Goal: Ask a question

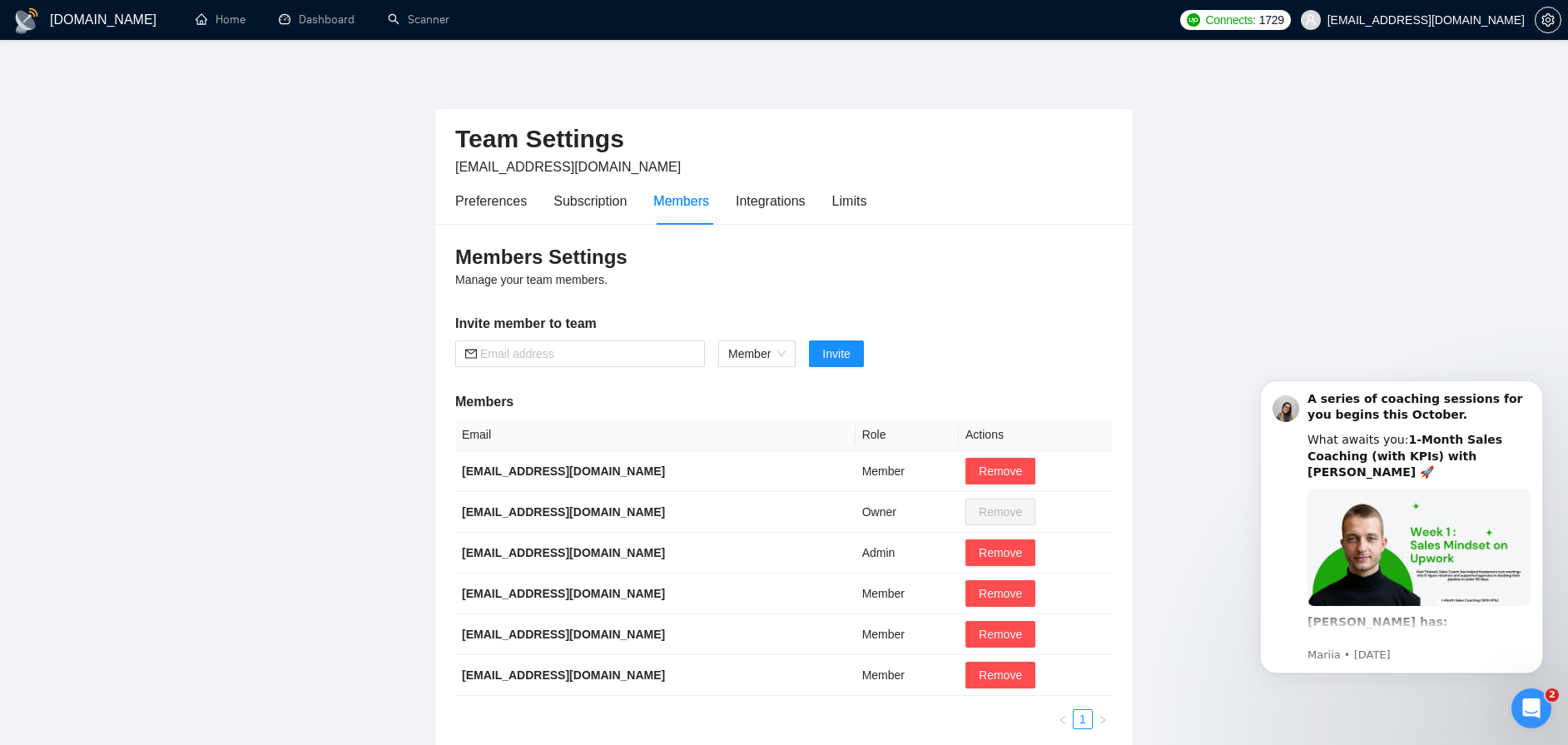
click at [31, 14] on img at bounding box center [27, 20] width 27 height 27
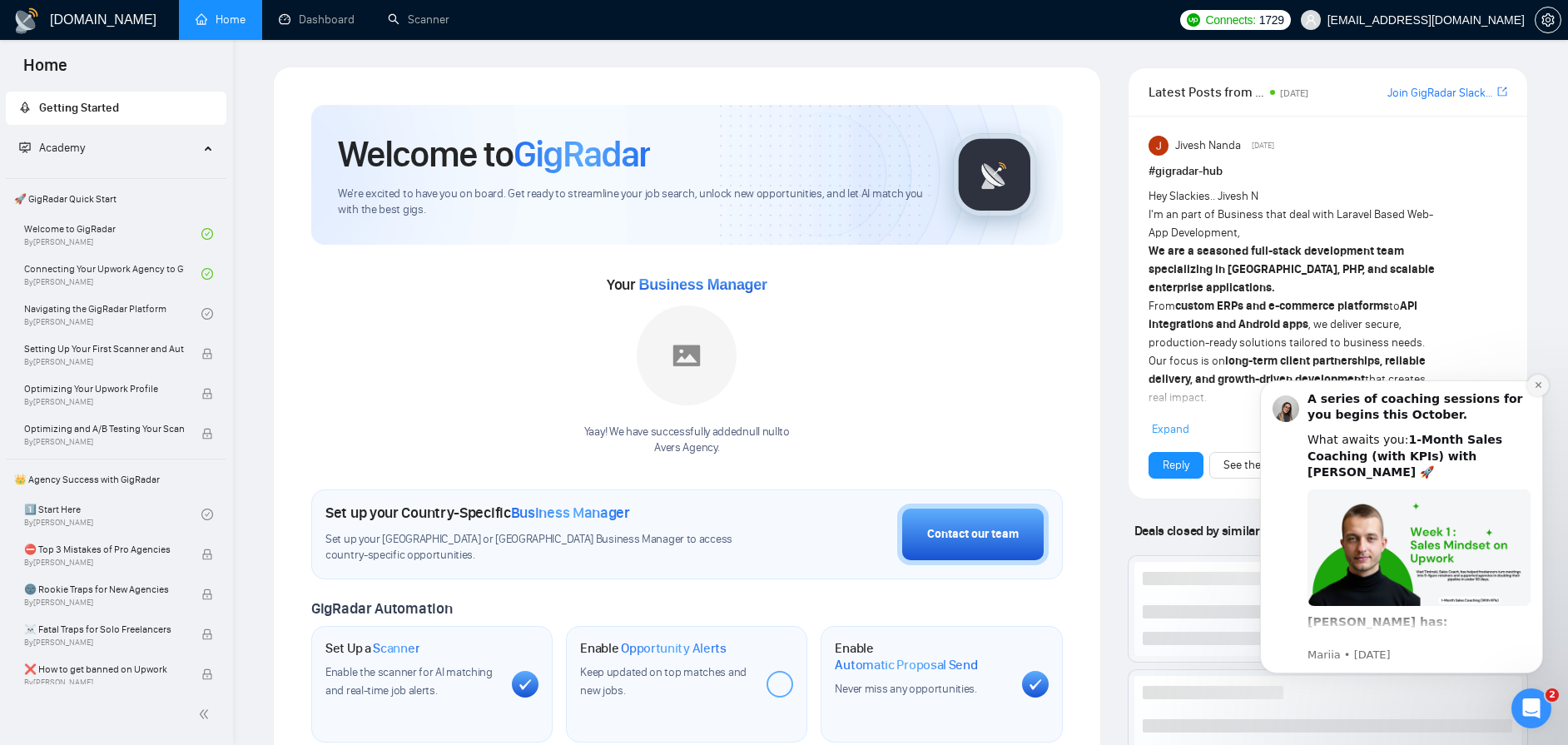
click at [1529, 382] on button "Dismiss notification" at bounding box center [1539, 385] width 22 height 22
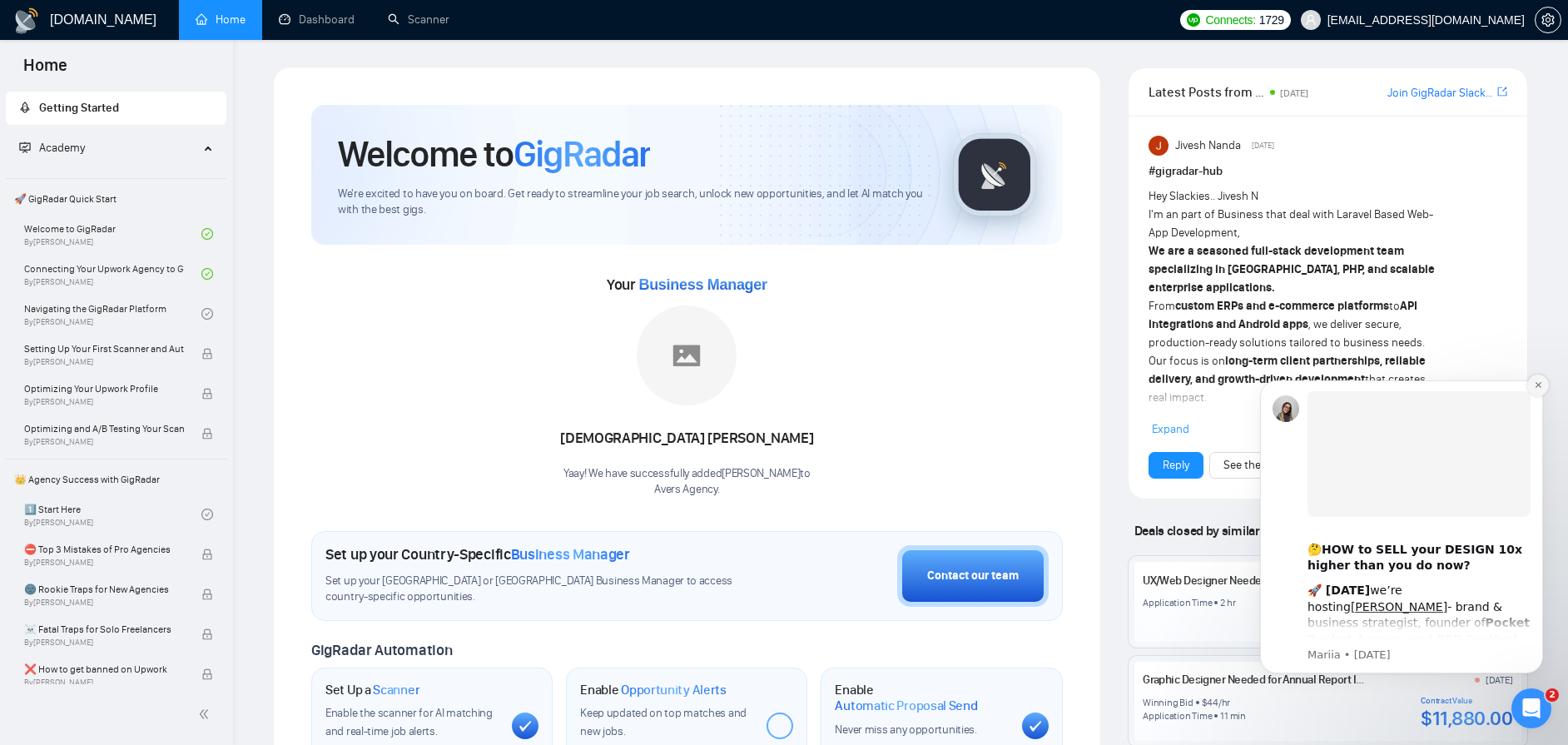
click at [1535, 384] on icon "Dismiss notification" at bounding box center [1539, 385] width 9 height 9
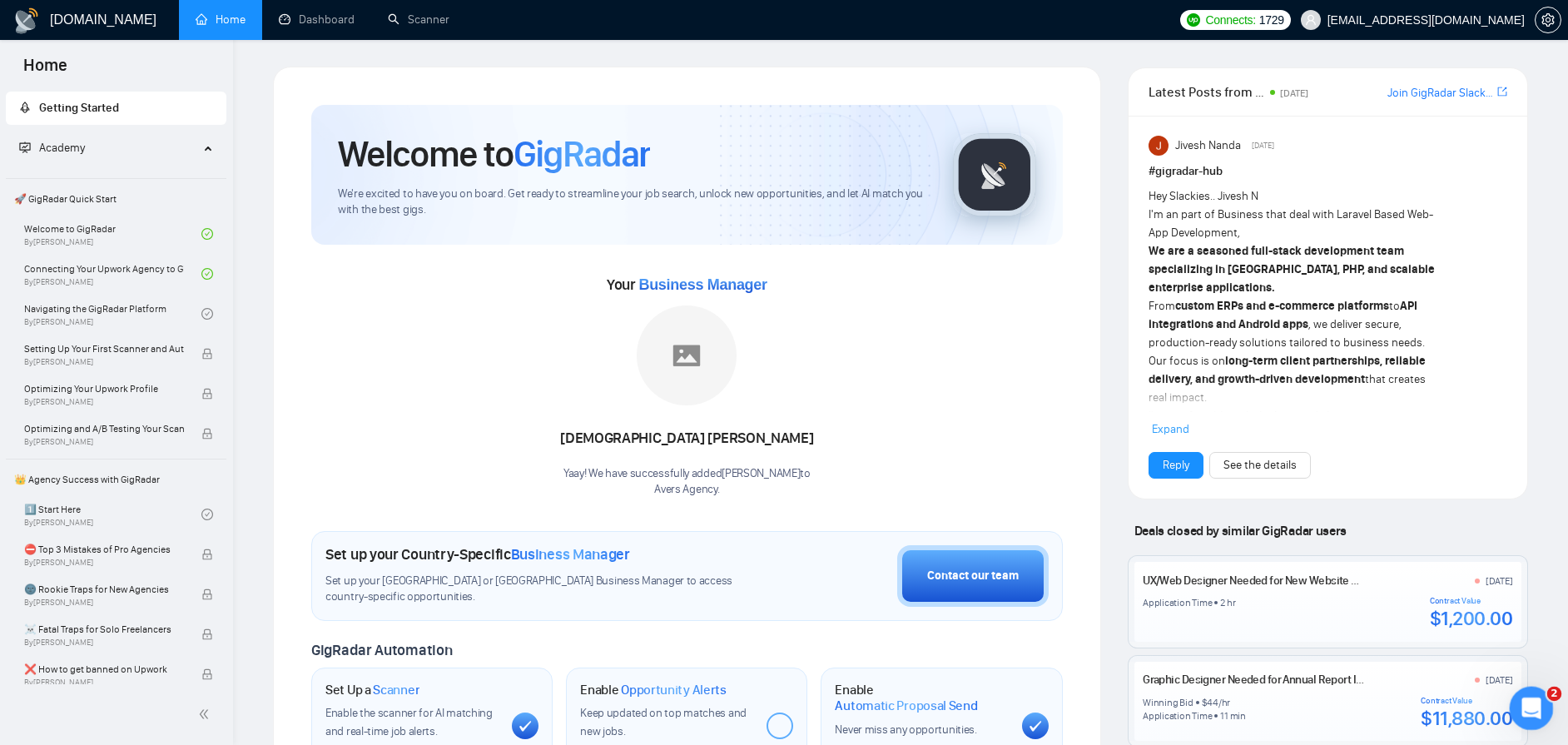
click at [1519, 709] on icon "Open Intercom Messenger" at bounding box center [1530, 707] width 27 height 27
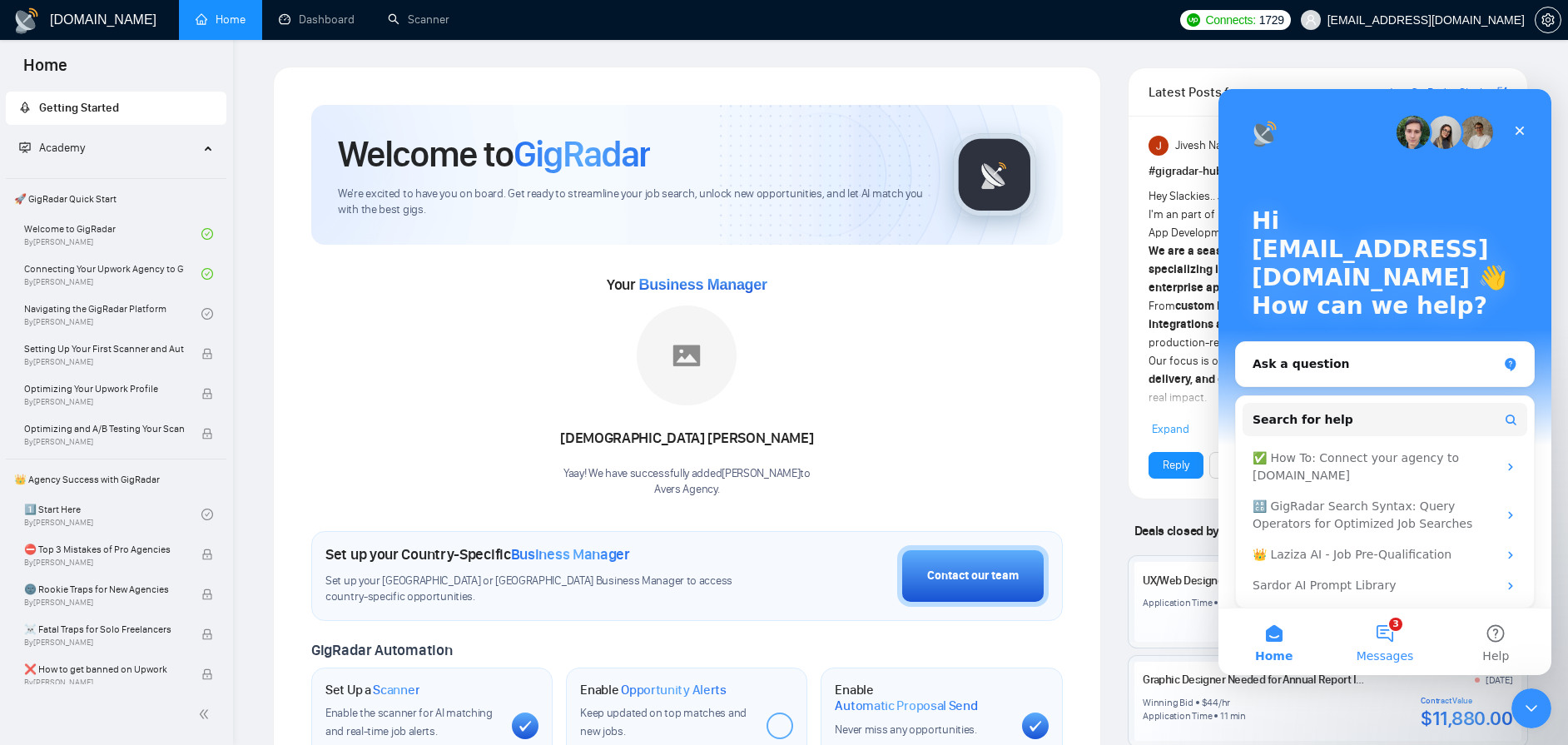
click at [1375, 631] on button "3 Messages" at bounding box center [1384, 642] width 111 height 67
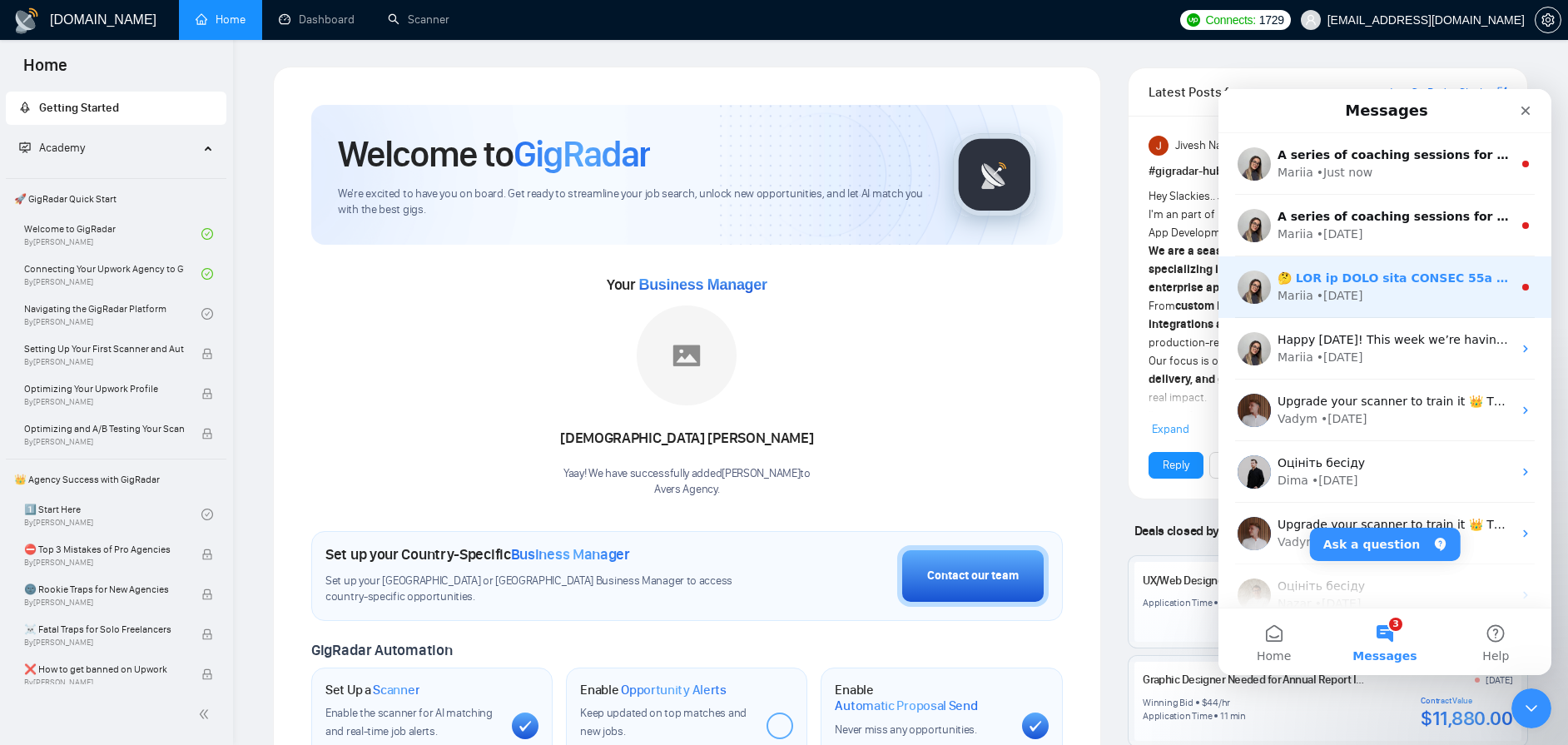
click at [1401, 289] on div "Mariia • [DATE]" at bounding box center [1395, 296] width 235 height 17
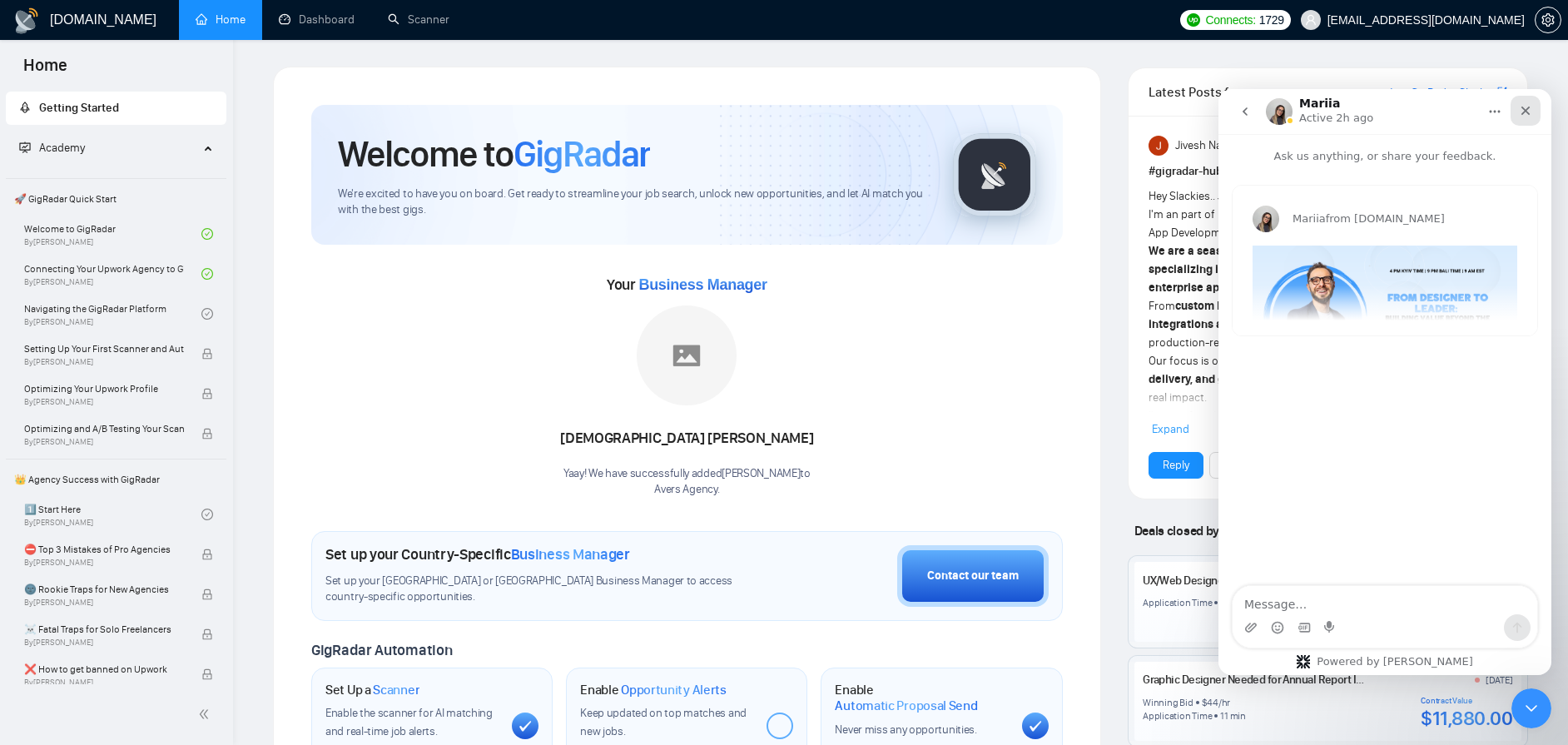
click at [1539, 119] on div "Close" at bounding box center [1525, 111] width 30 height 30
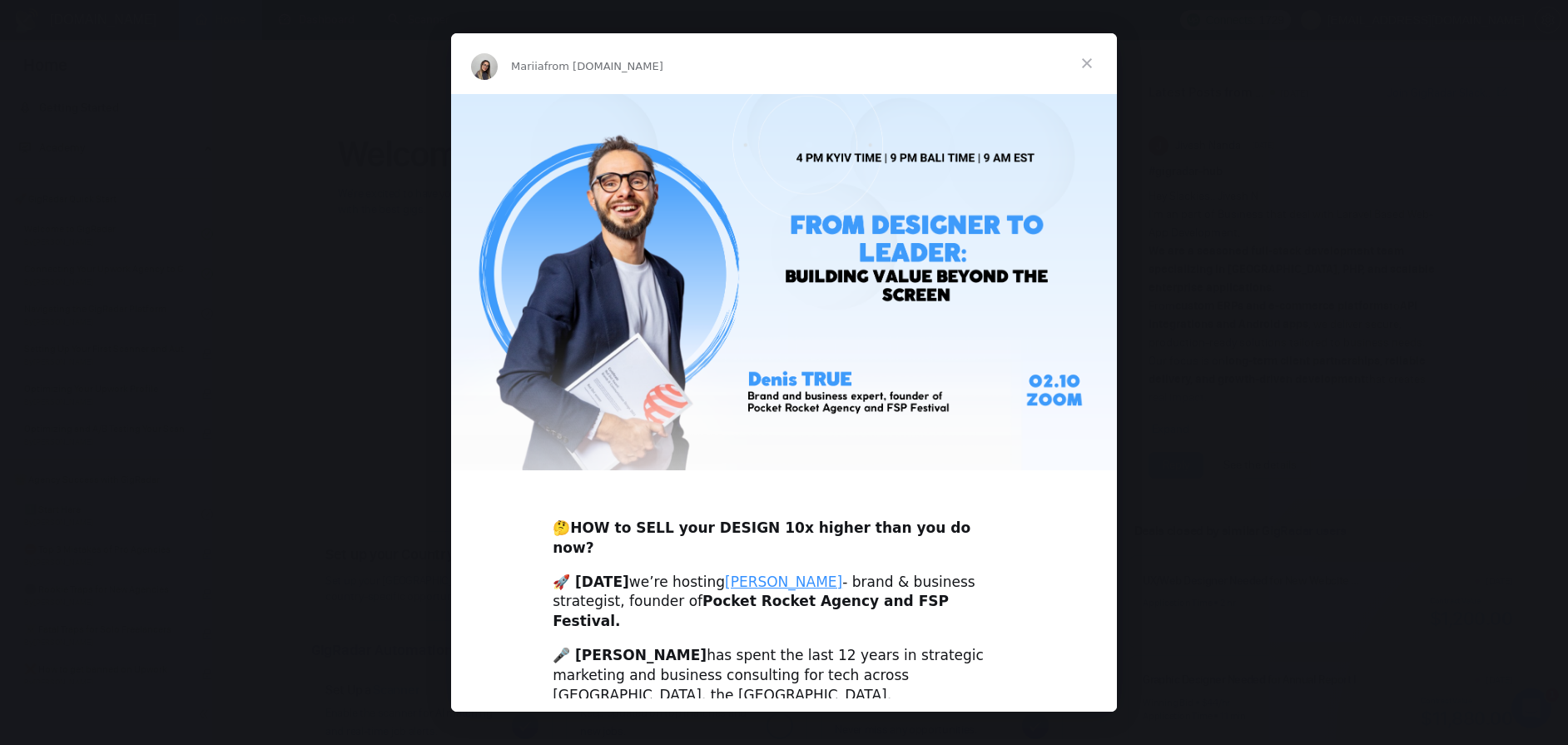
click at [1326, 169] on div "Intercom messenger" at bounding box center [784, 372] width 1568 height 745
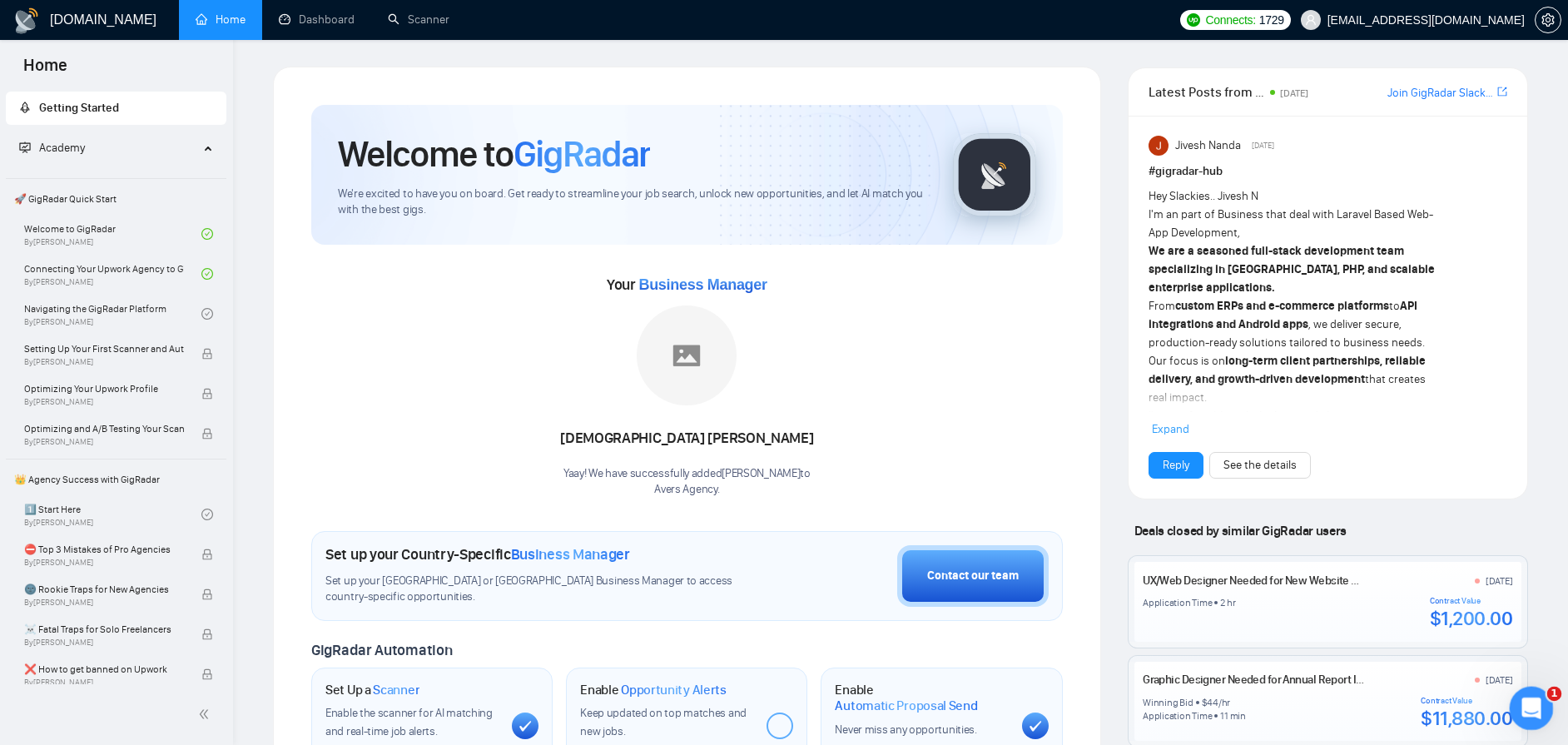
click at [1524, 709] on icon "Open Intercom Messenger" at bounding box center [1529, 706] width 12 height 14
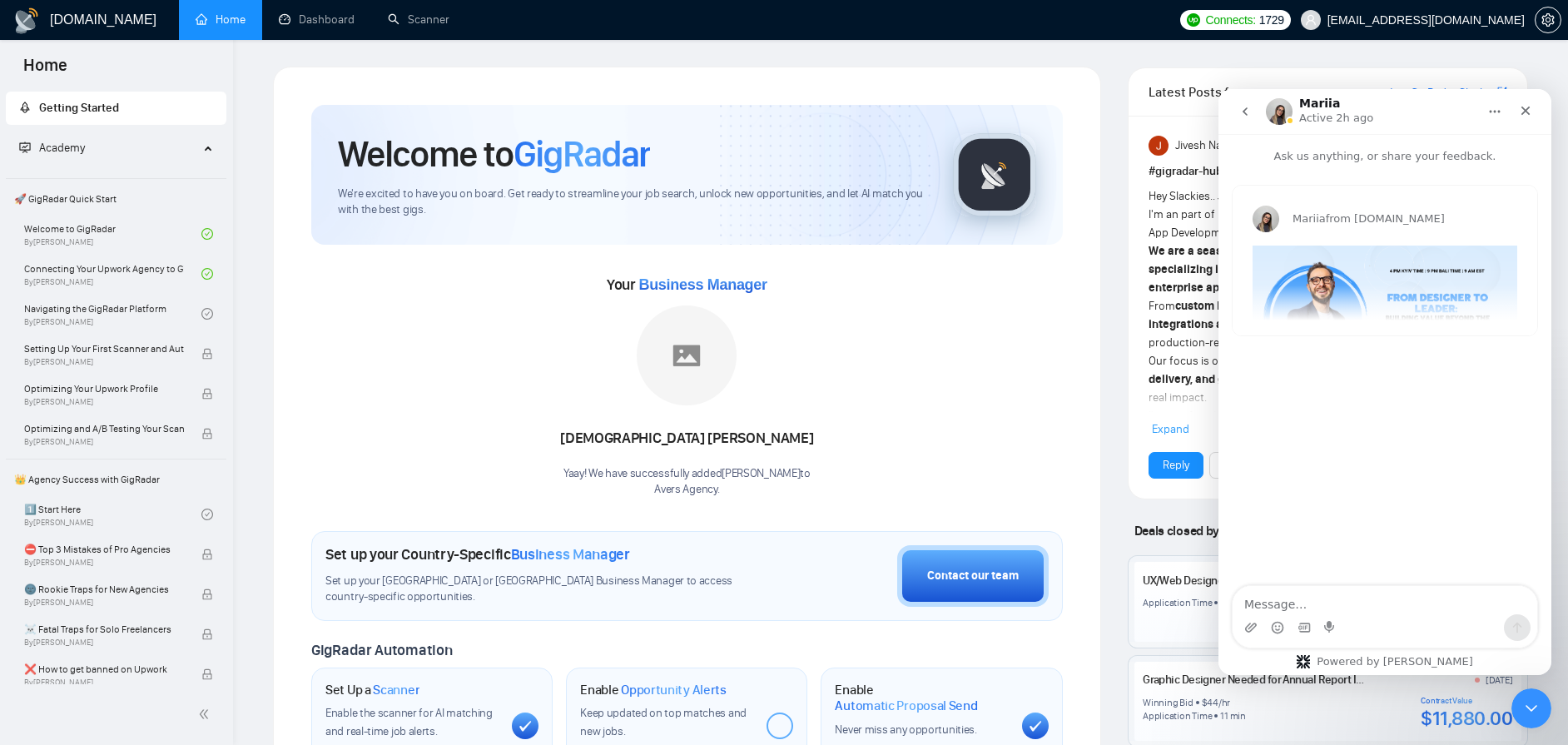
click at [1256, 110] on button "go back" at bounding box center [1245, 112] width 32 height 32
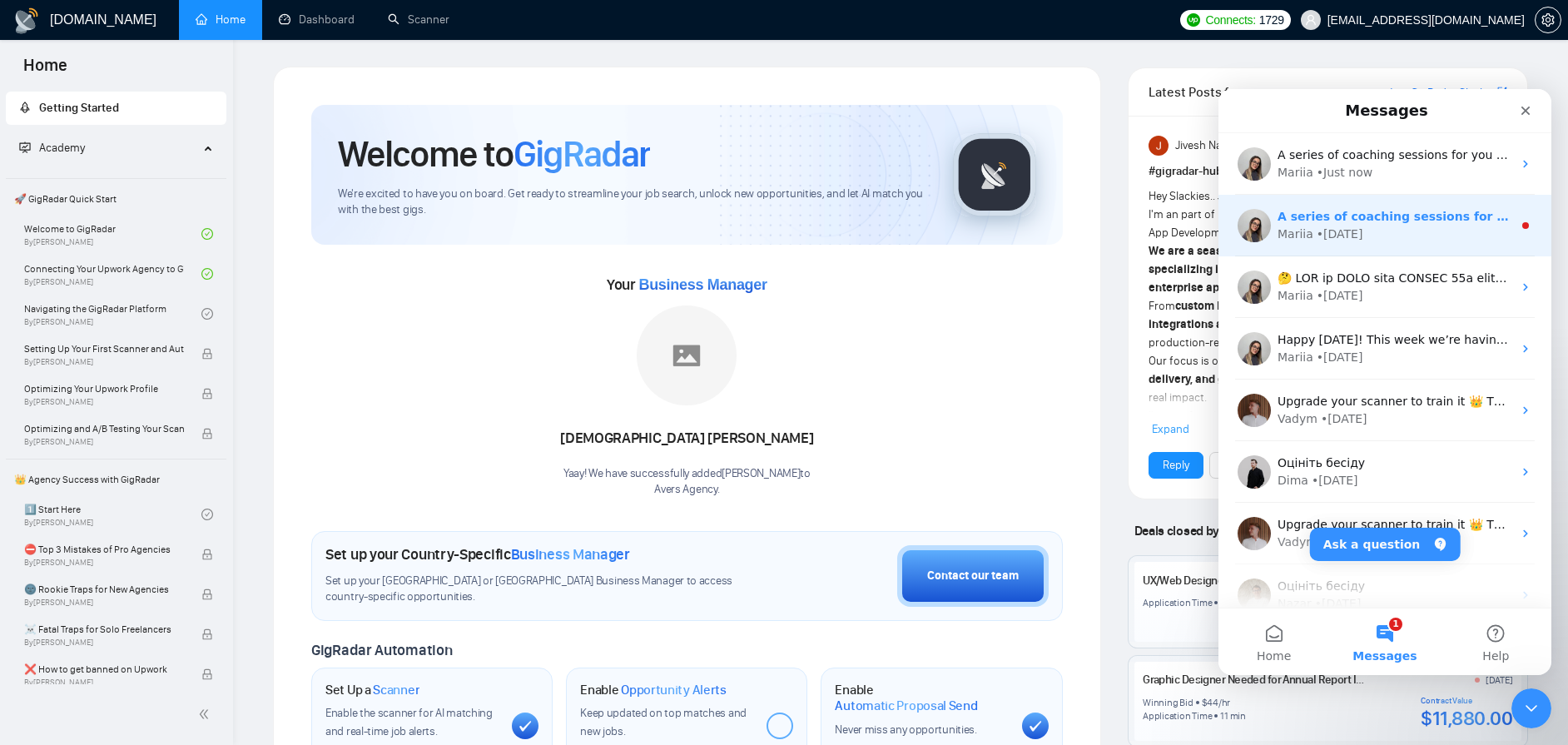
click at [1337, 228] on div "• [DATE]" at bounding box center [1339, 234] width 47 height 17
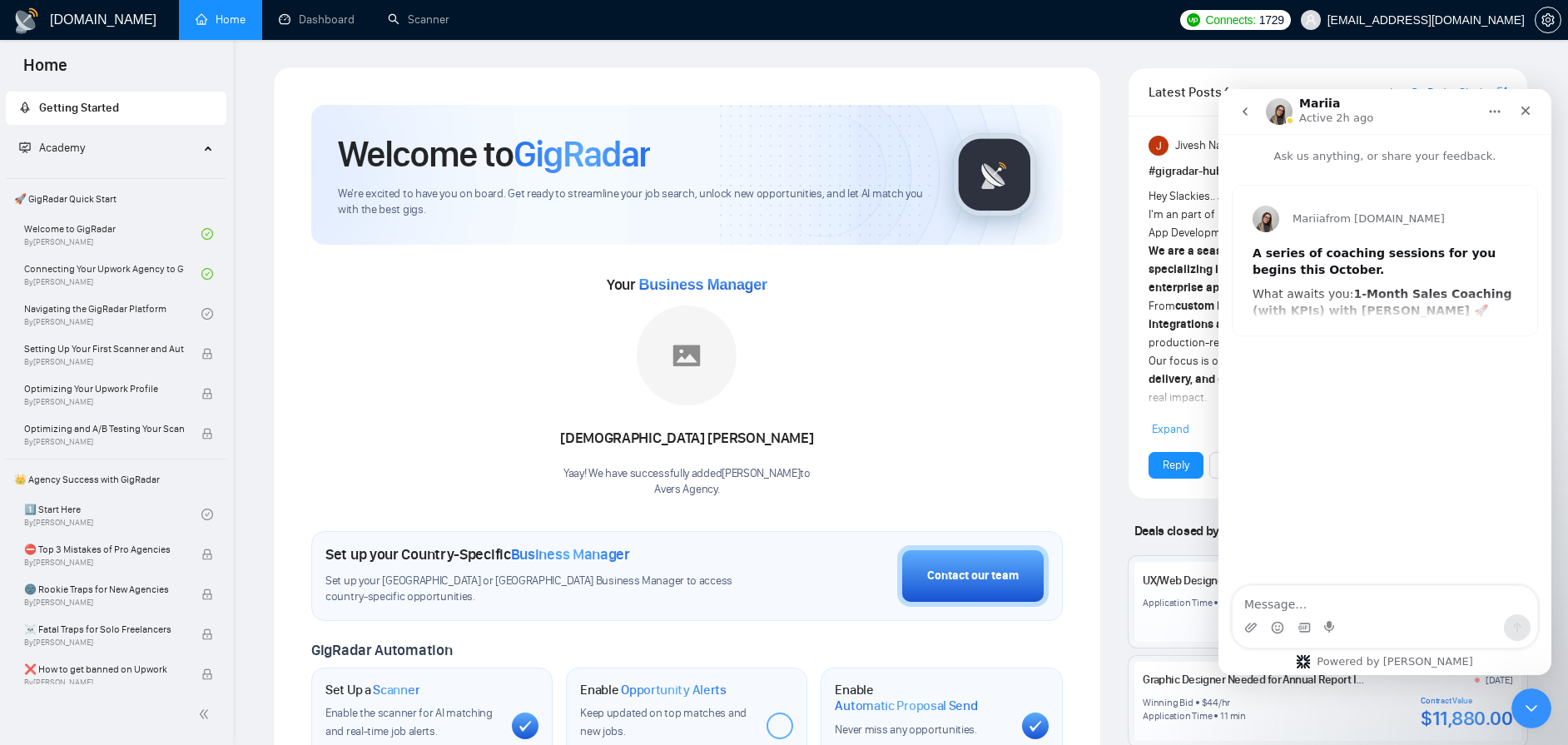
click at [1252, 110] on button "go back" at bounding box center [1245, 112] width 32 height 32
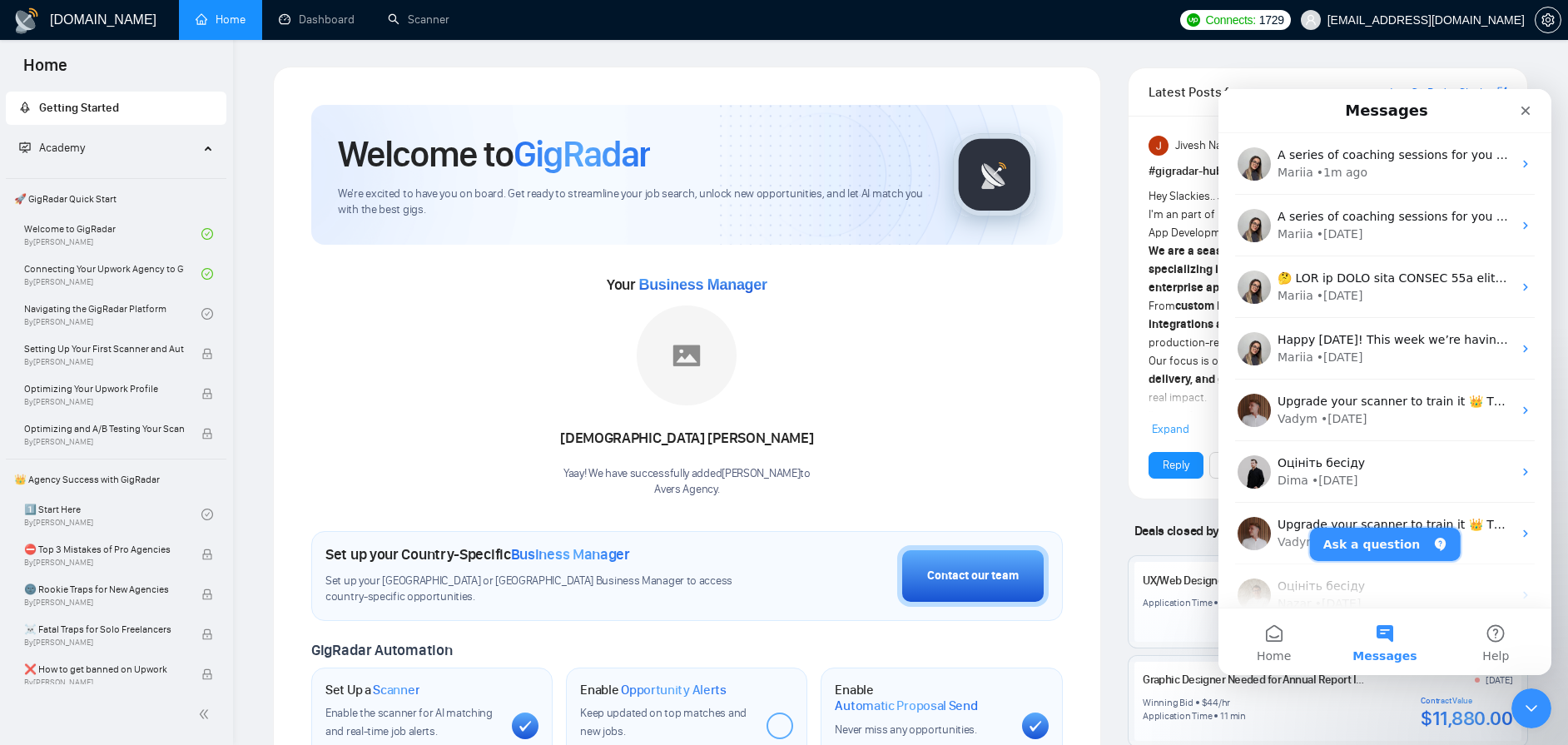
click at [1359, 556] on button "Ask a question" at bounding box center [1385, 545] width 151 height 33
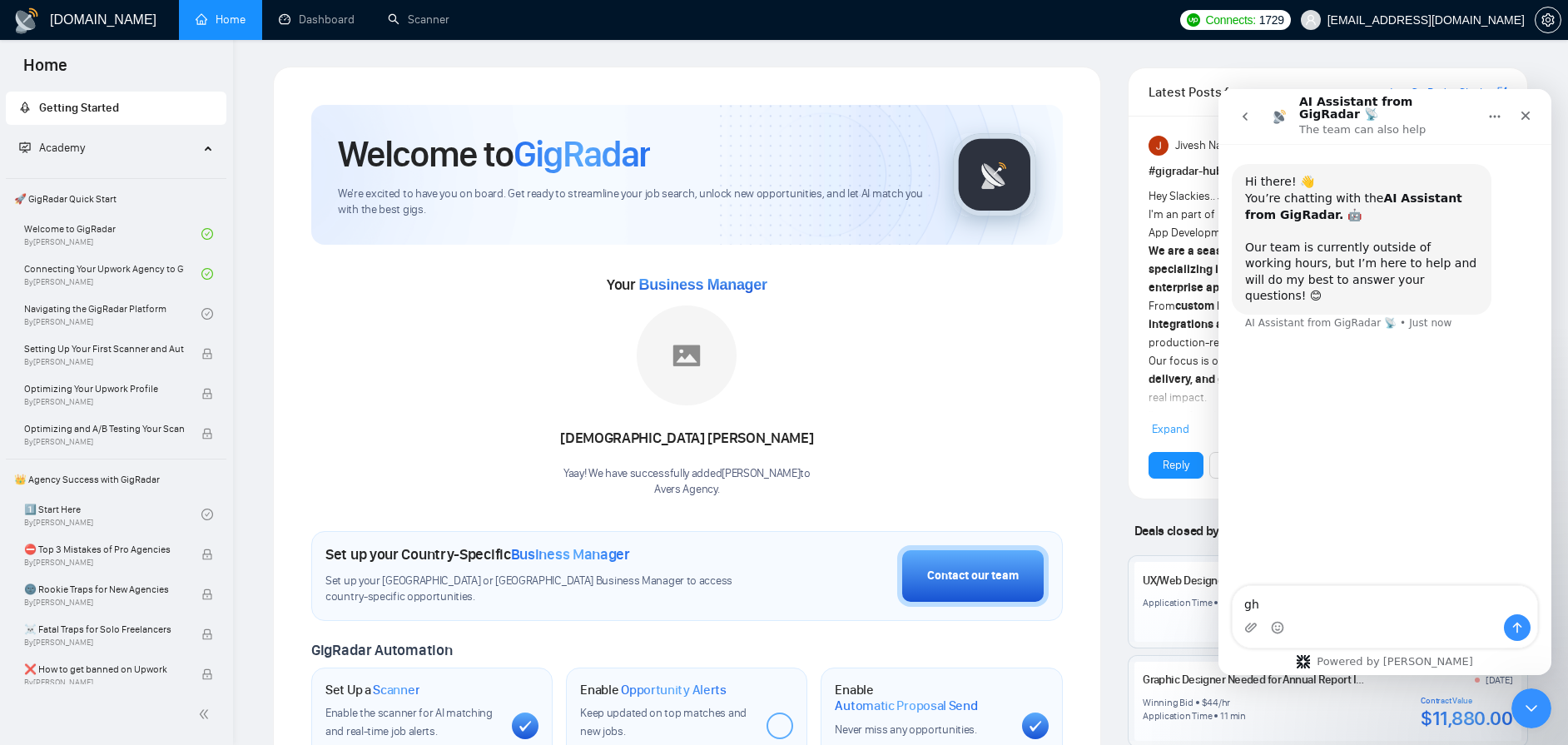
type textarea "g"
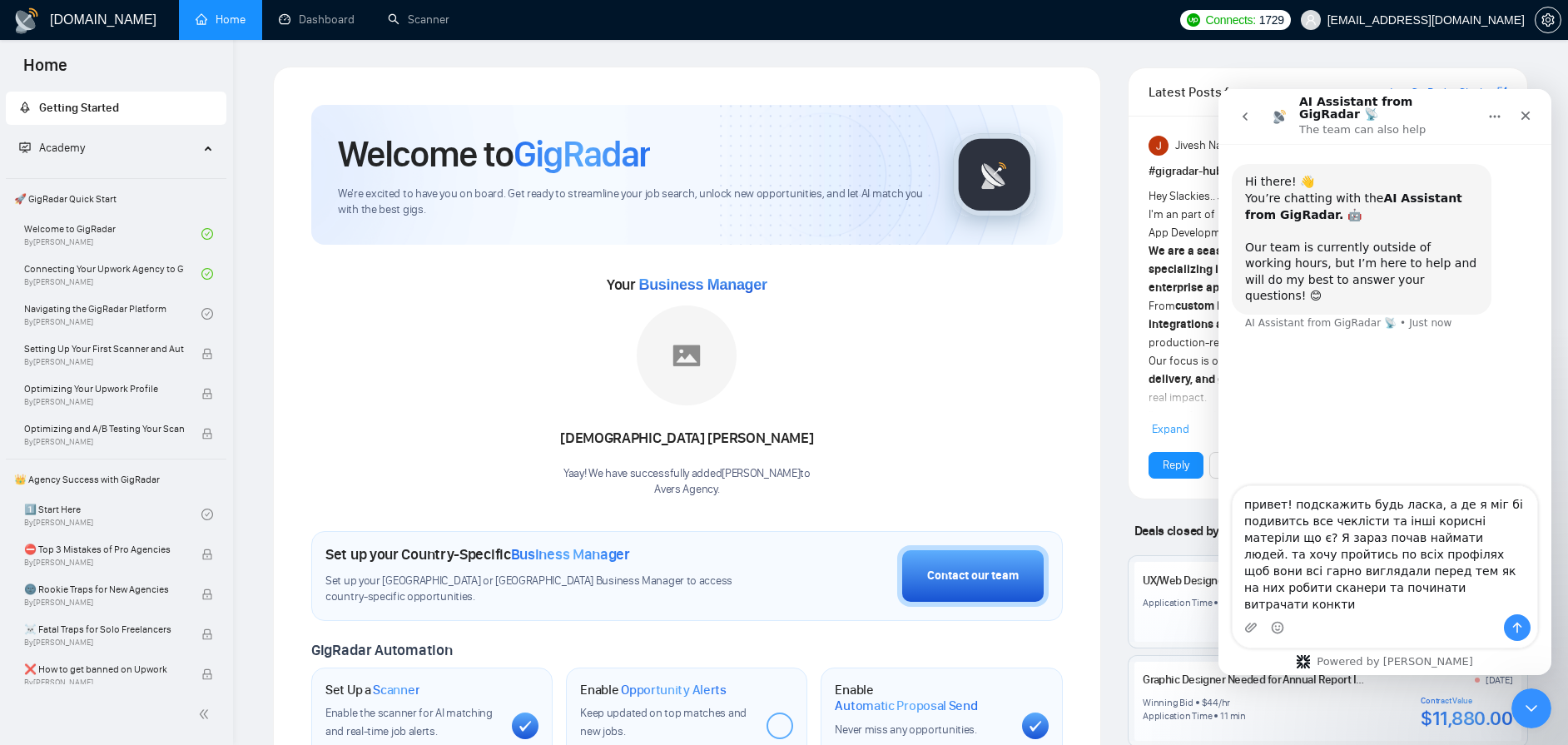
type textarea "привет! подскажить будь ласка, а де я міг бі подивитсь все чеклісти та інші кор…"
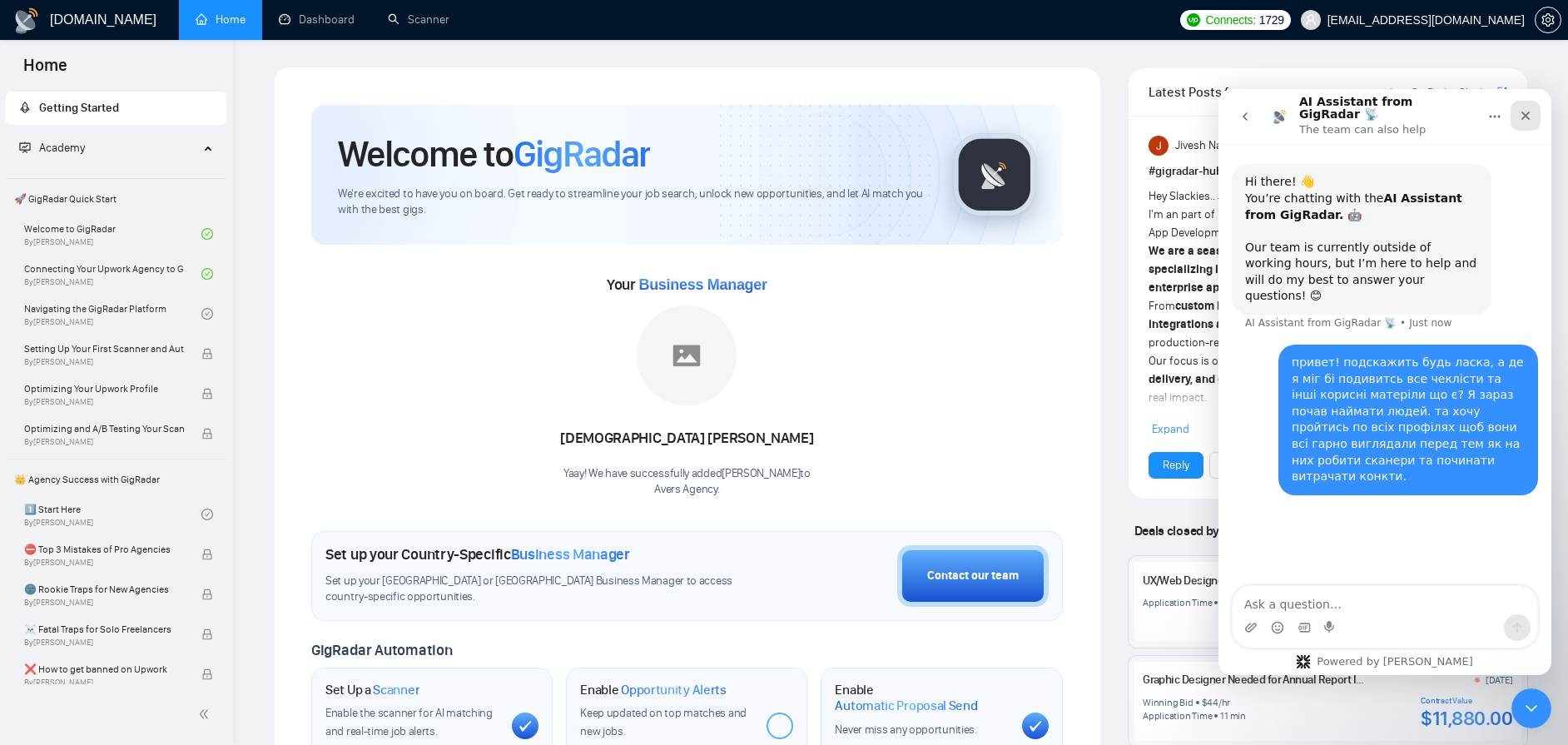
click at [1525, 113] on icon "Close" at bounding box center [1525, 115] width 14 height 14
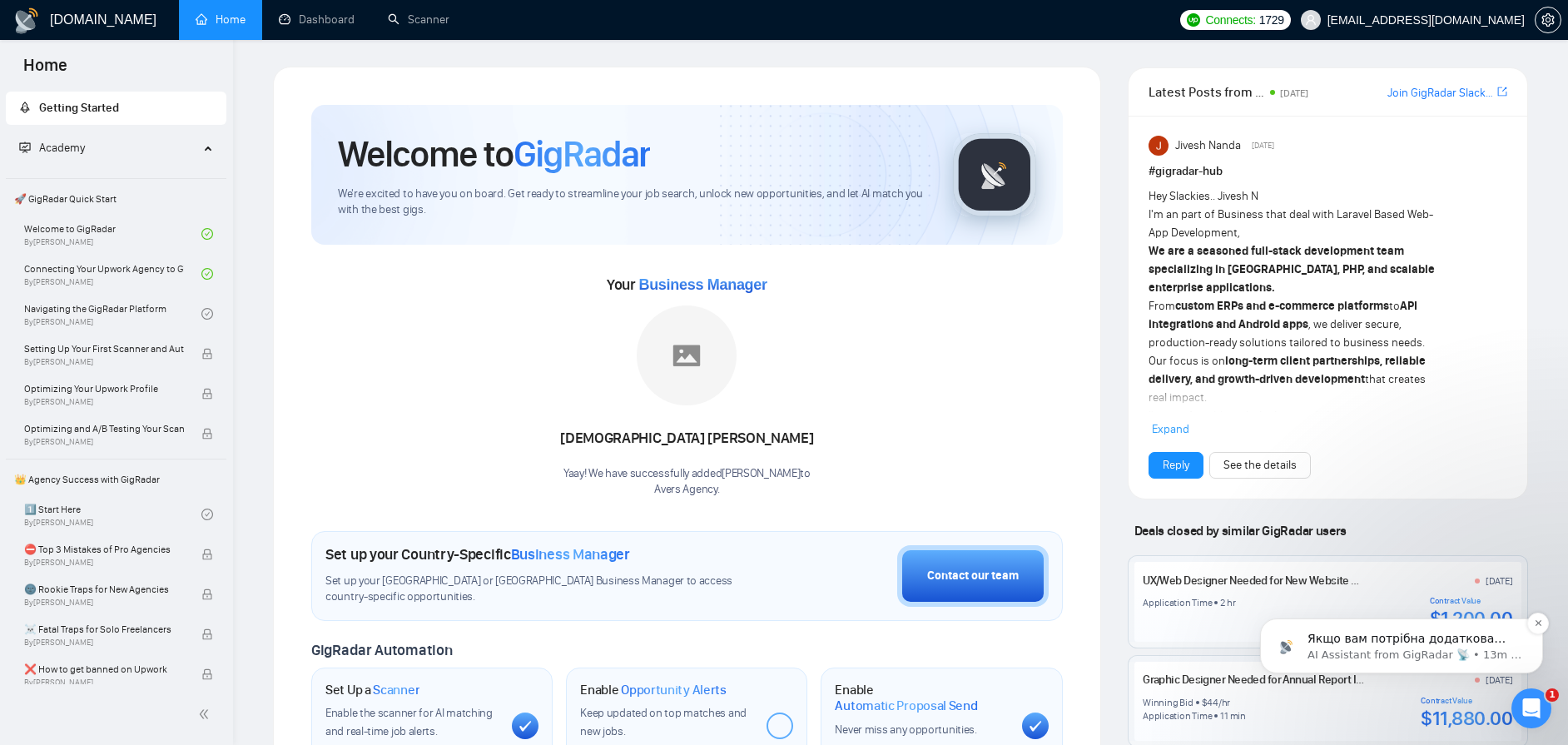
click at [1408, 630] on div "Якщо вам потрібна додаткова допомога з використанням чеклістів або оптимізацією…" at bounding box center [1402, 646] width 258 height 33
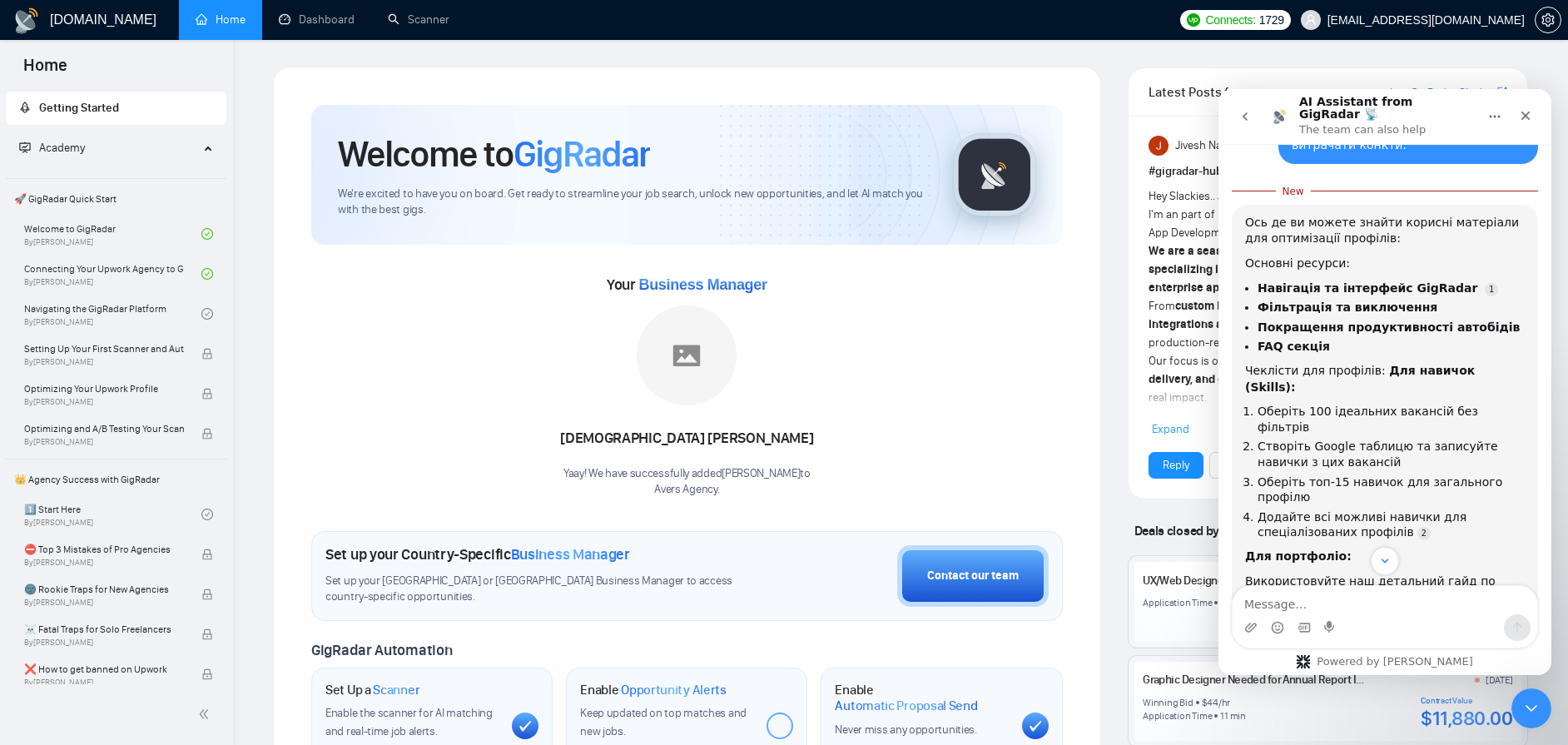
scroll to position [301, 0]
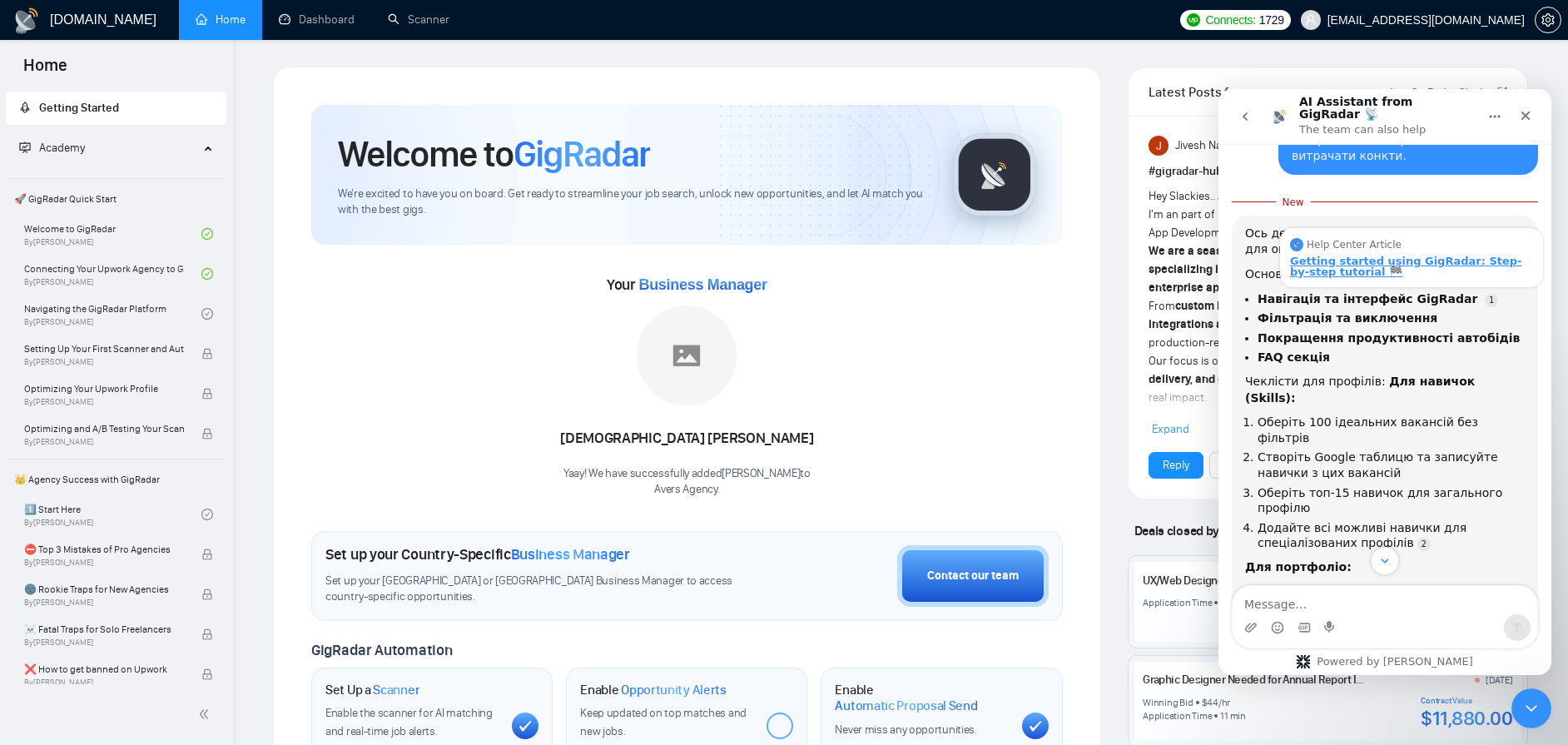
click at [1419, 255] on div "Getting started using GigRadar: Step-by-step tutorial 🏁" at bounding box center [1412, 266] width 243 height 22
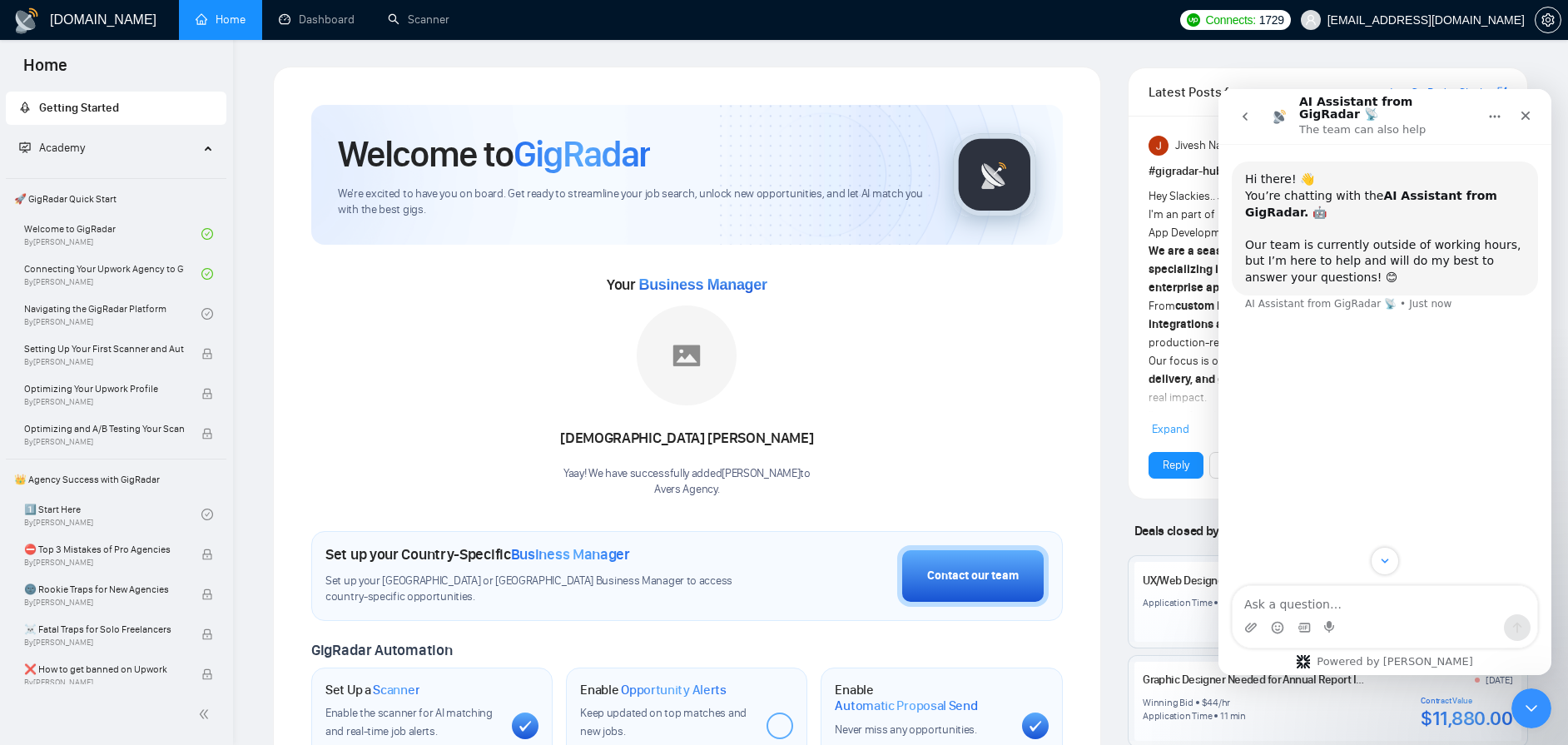
scroll to position [0, 0]
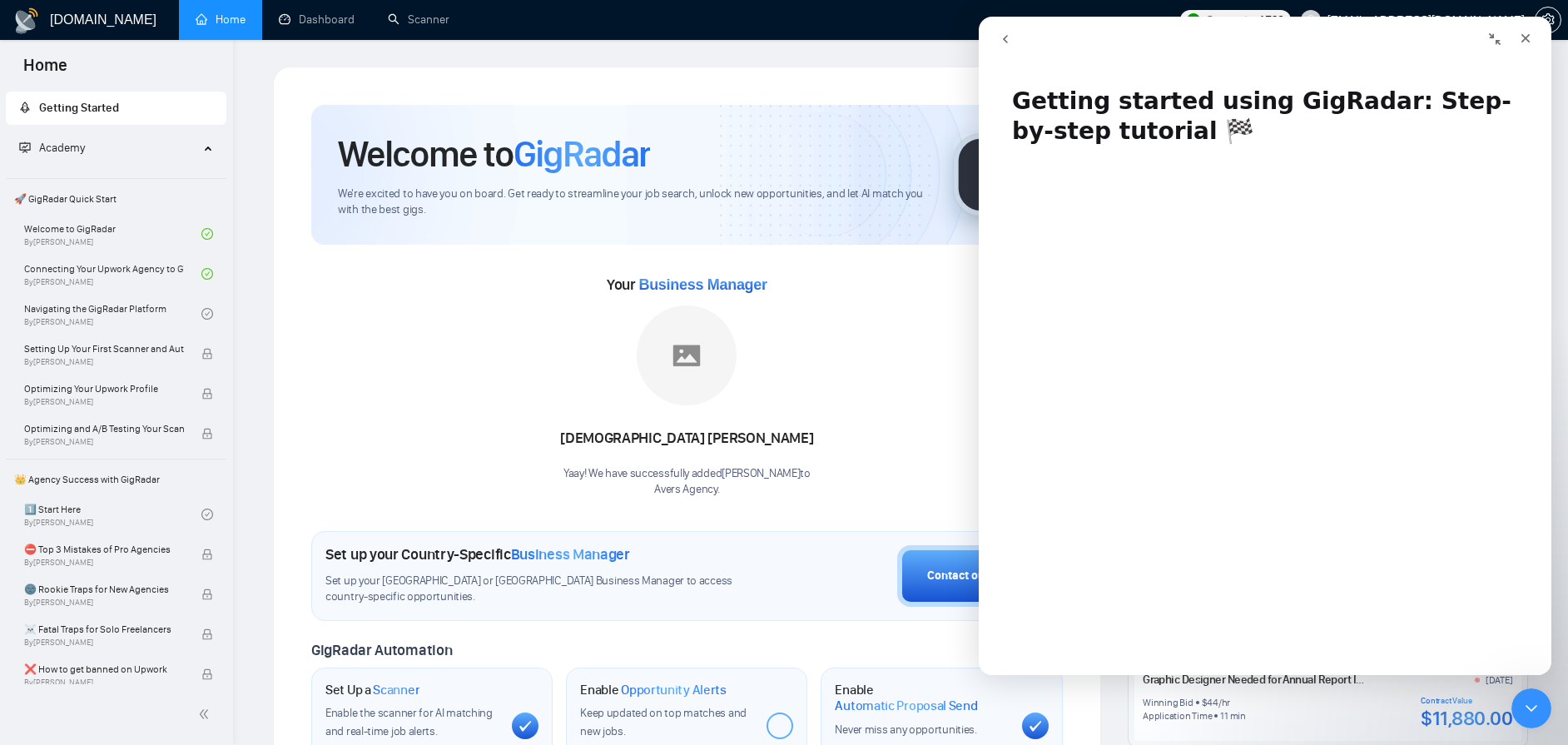
click at [1003, 38] on icon "go back" at bounding box center [1004, 38] width 5 height 8
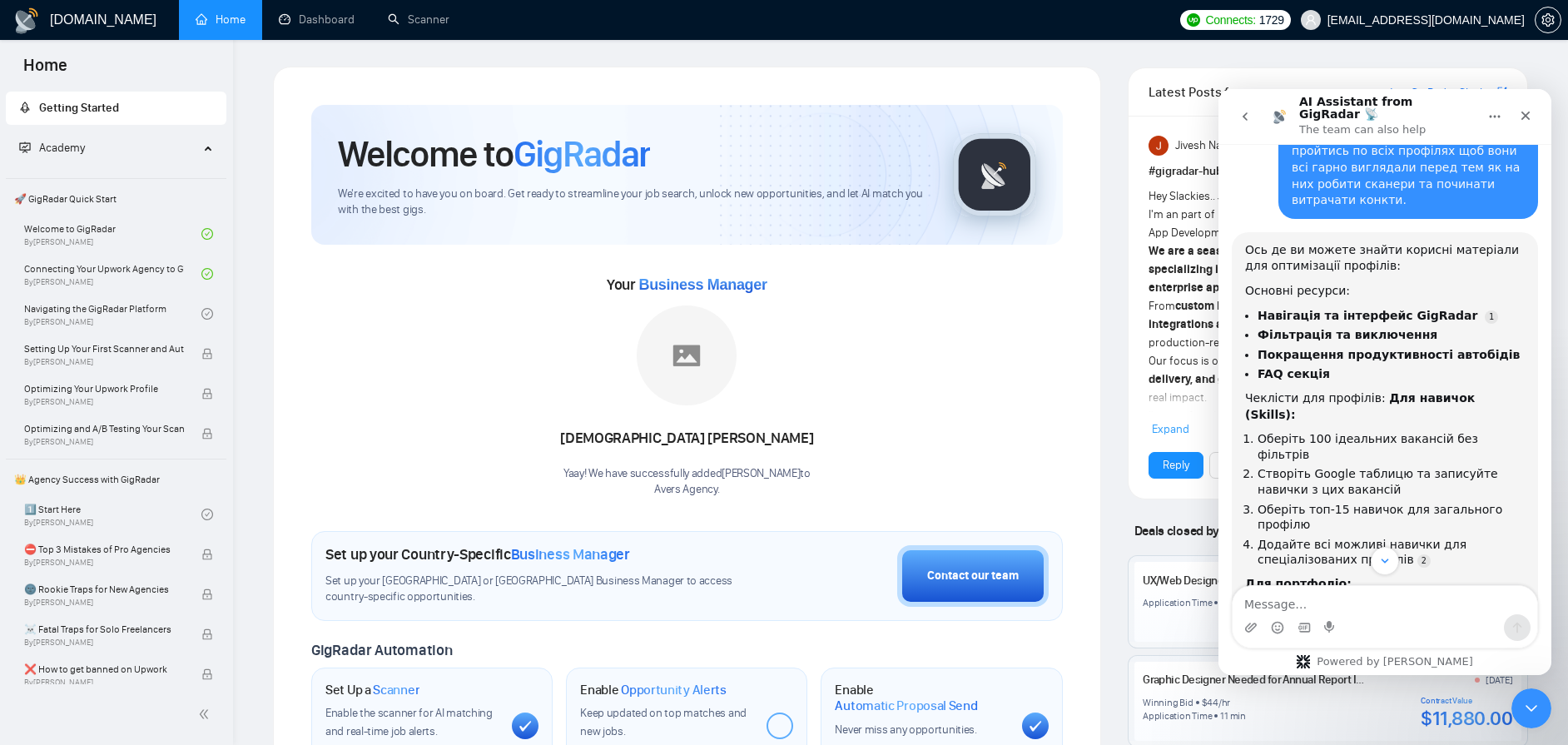
scroll to position [233, 0]
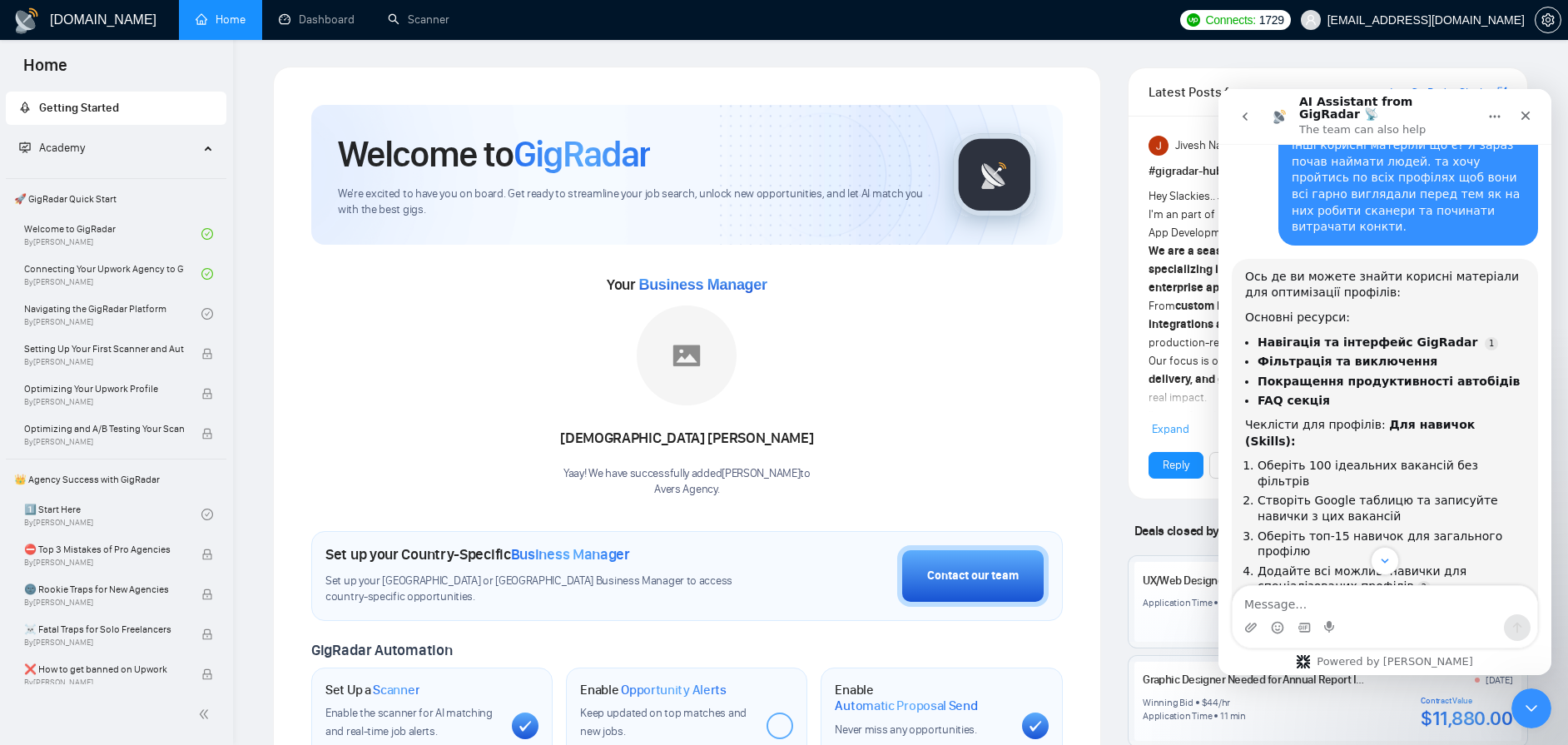
click at [1299, 335] on ul "Навігація та інтерфейс GigRadar Фільтрація та виключення Покращення продуктивно…" at bounding box center [1385, 372] width 280 height 74
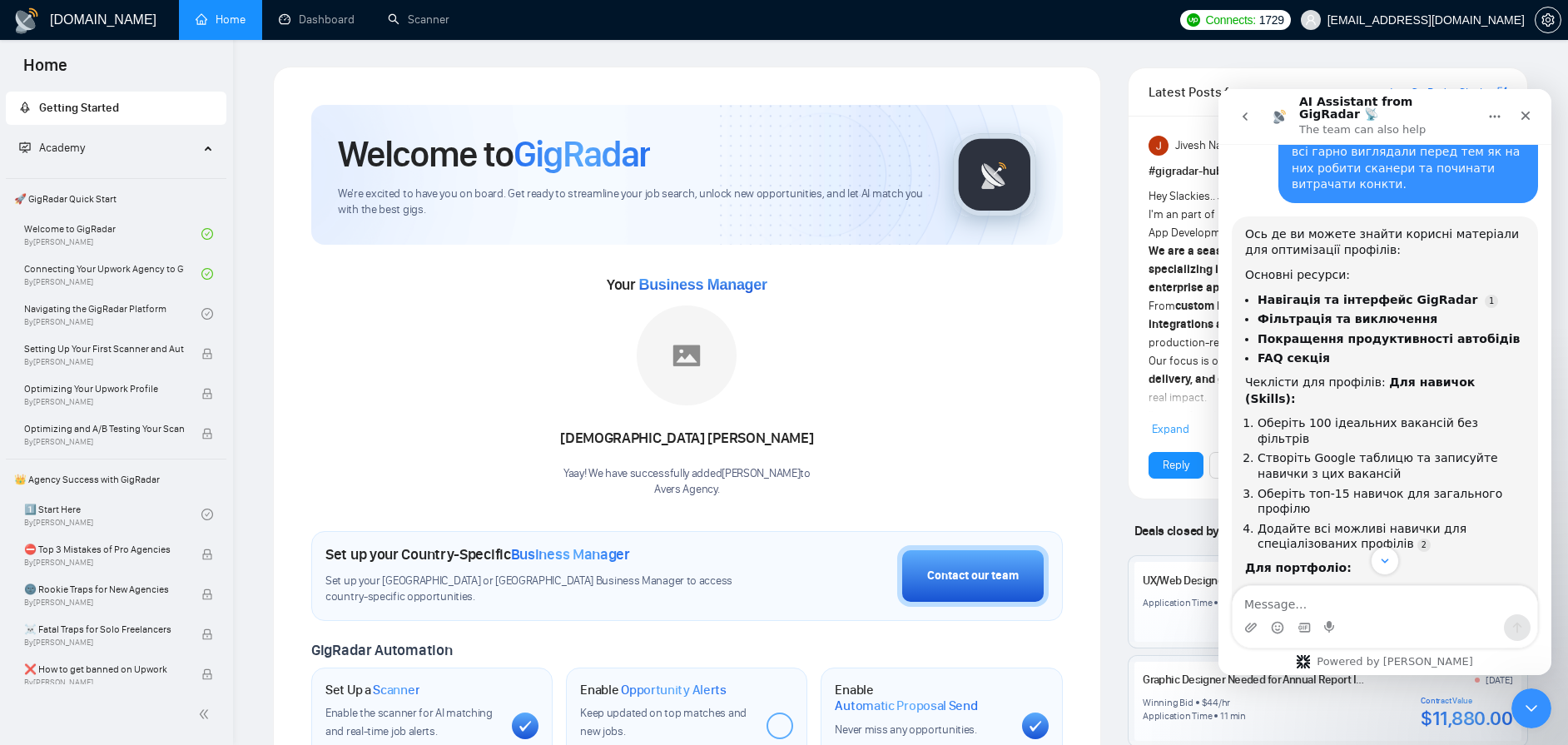
scroll to position [297, 0]
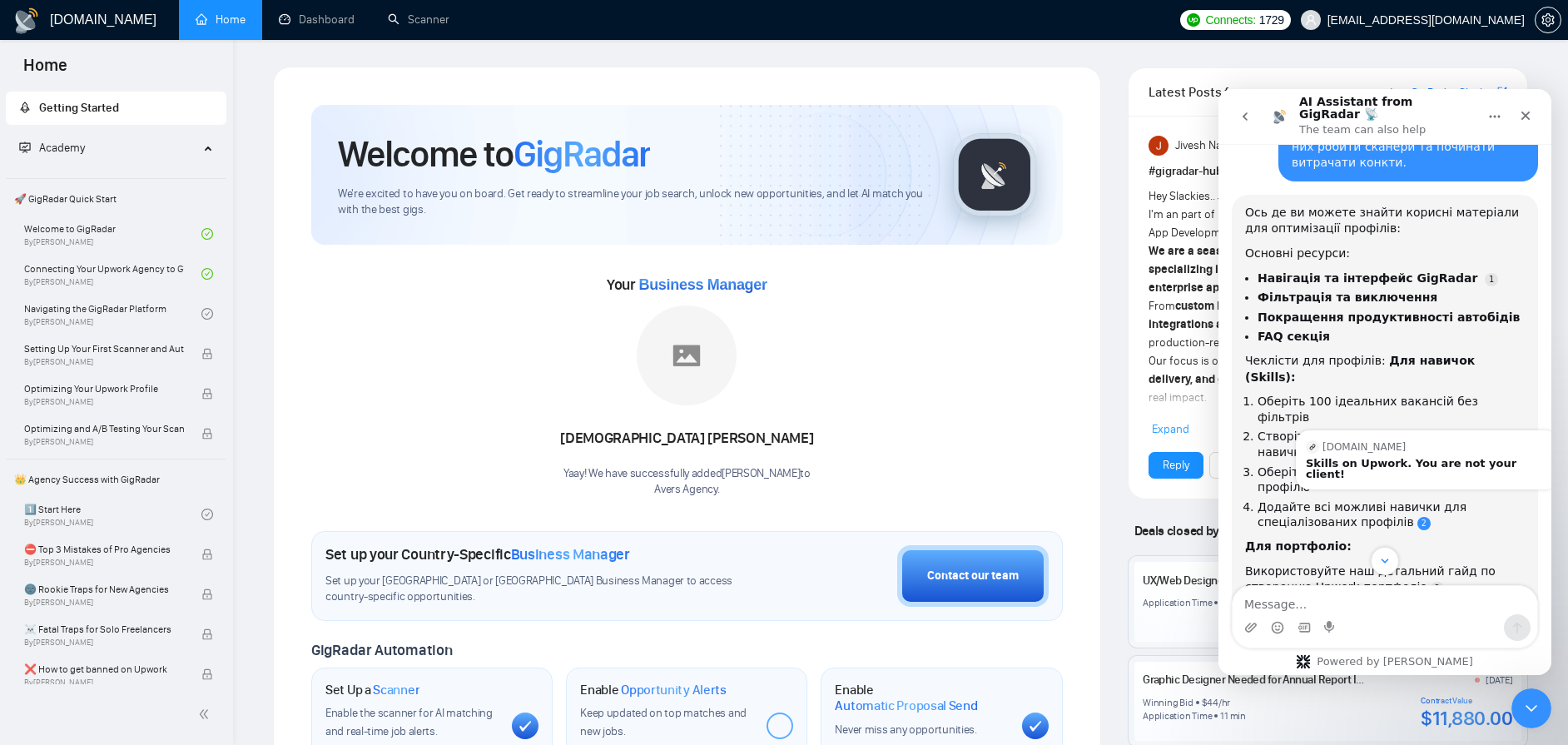
click at [1417, 517] on link "Source reference 131066912:" at bounding box center [1423, 524] width 14 height 14
click at [1453, 458] on div "Skills on Upwork. You are not your client!" at bounding box center [1428, 469] width 243 height 22
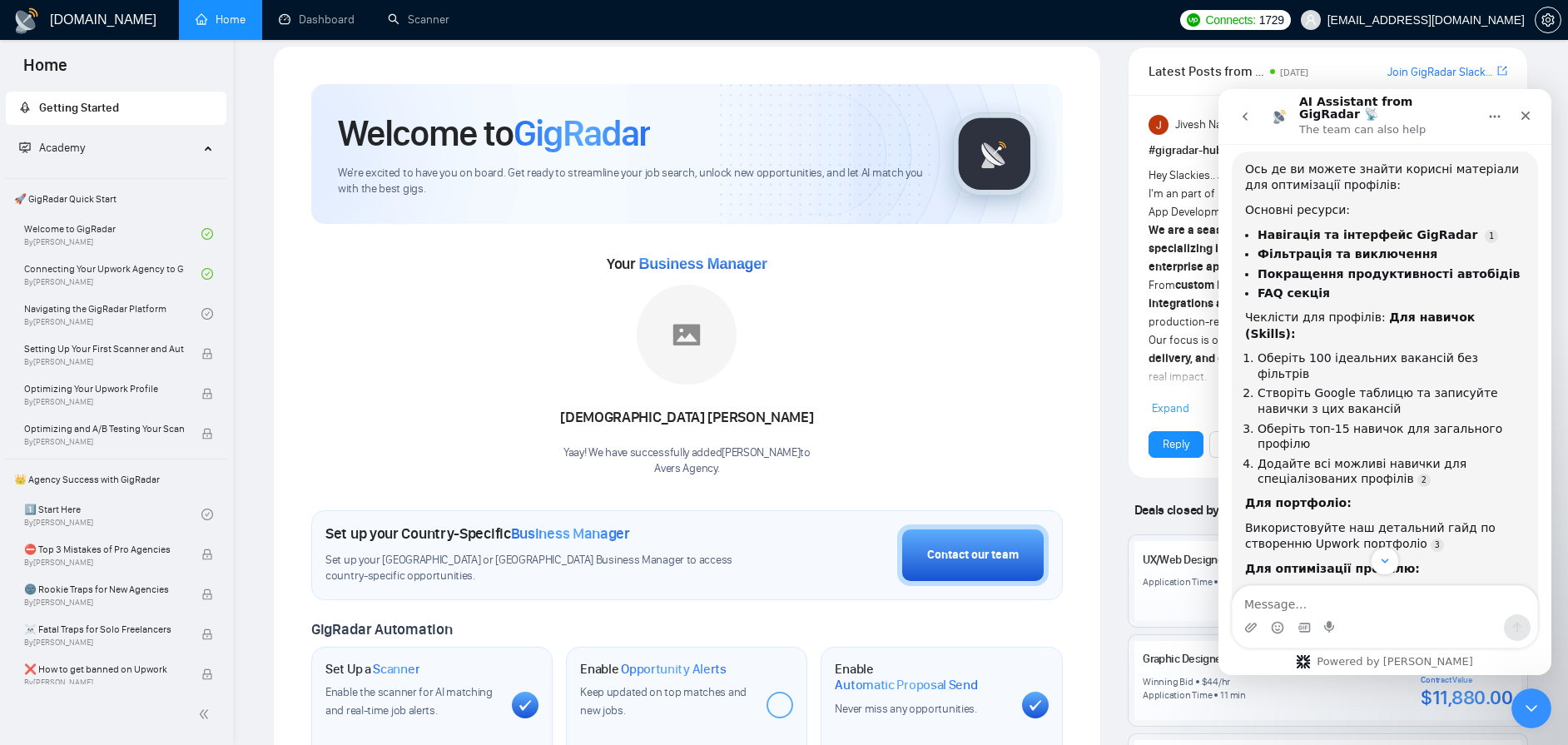
scroll to position [362, 0]
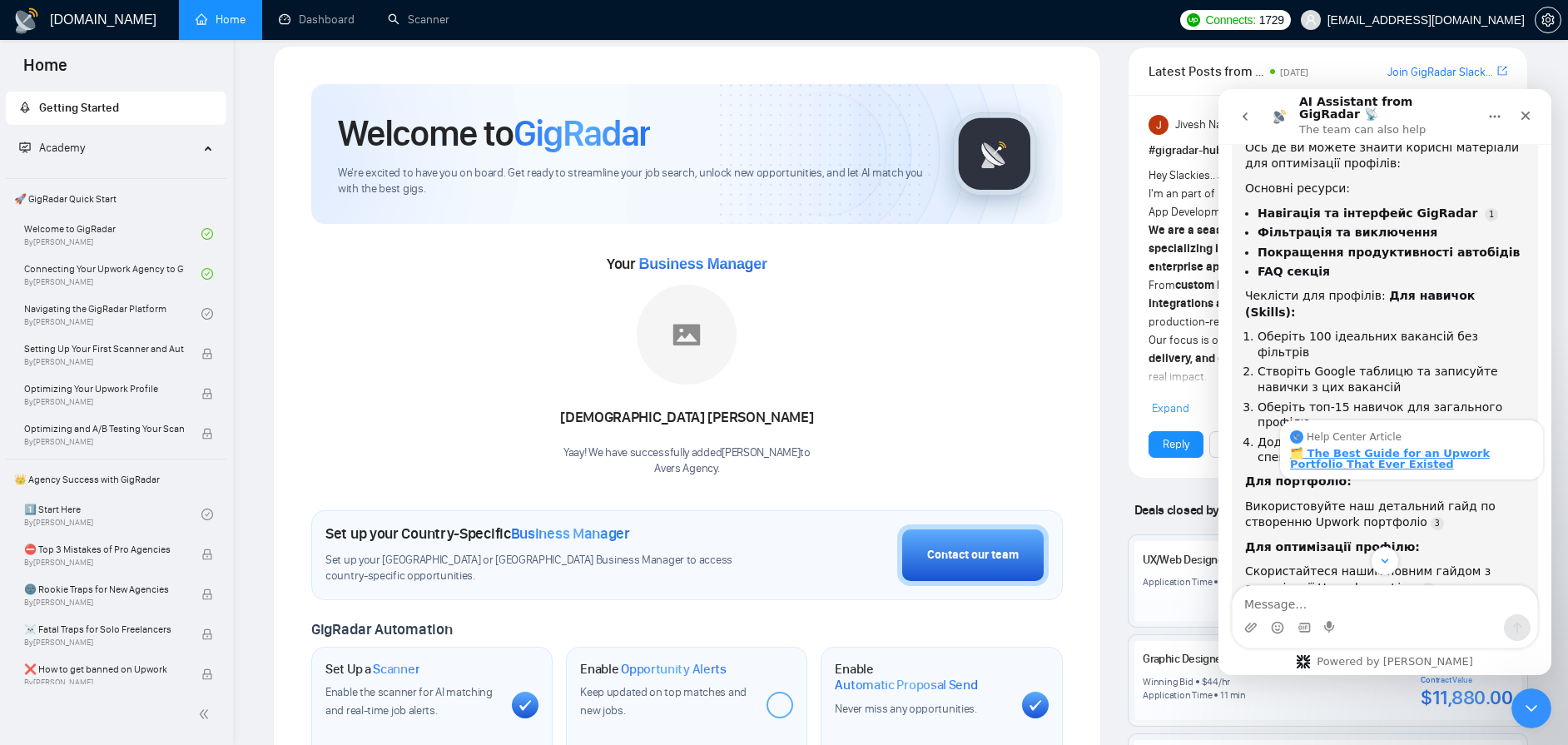
click at [1379, 448] on div "🗂️ The Best Guide for an Upwork Portfolio That Ever Existed" at bounding box center [1412, 459] width 243 height 22
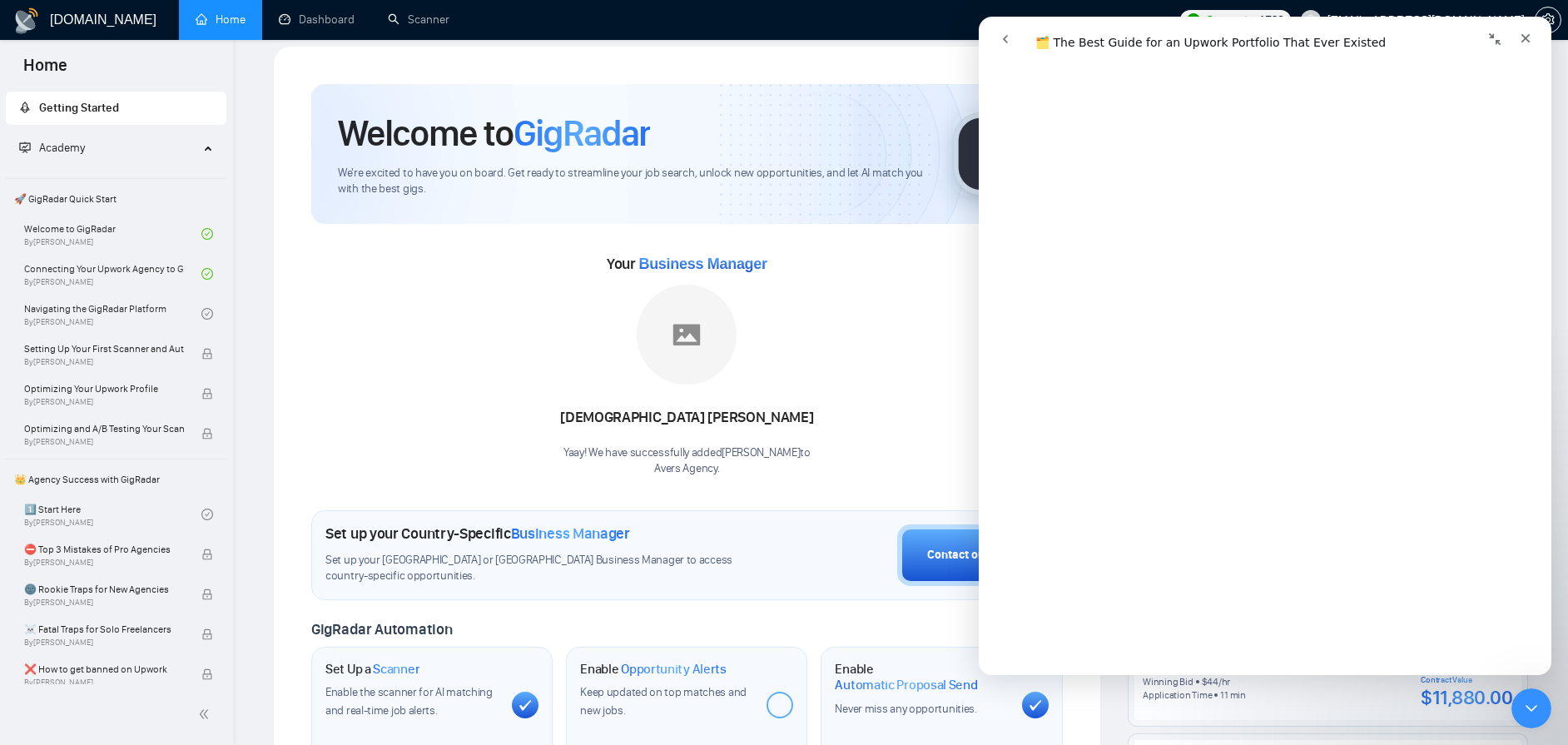
scroll to position [10708, 0]
click at [1265, 650] on link "Open in help center" at bounding box center [1265, 650] width 134 height 14
